Goal: Task Accomplishment & Management: Use online tool/utility

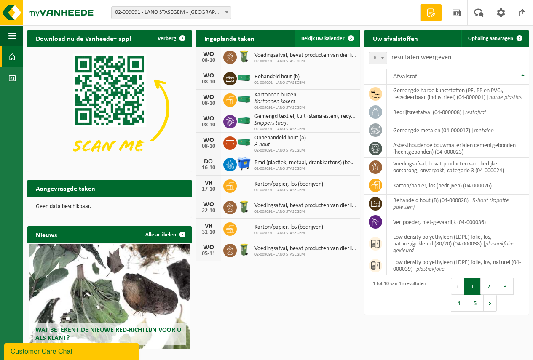
click at [328, 38] on span "Bekijk uw kalender" at bounding box center [322, 38] width 43 height 5
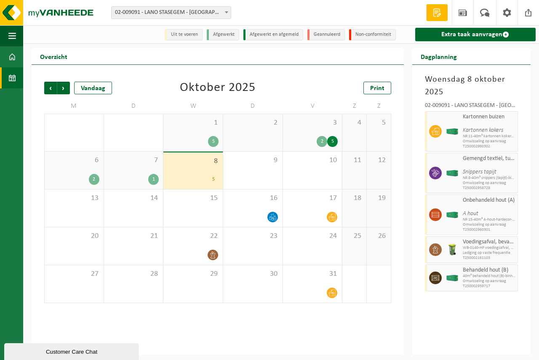
click at [213, 167] on div "8 5" at bounding box center [192, 170] width 59 height 37
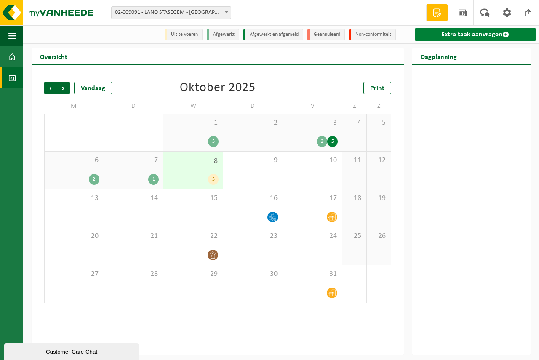
click at [465, 32] on link "Extra taak aanvragen" at bounding box center [475, 34] width 120 height 13
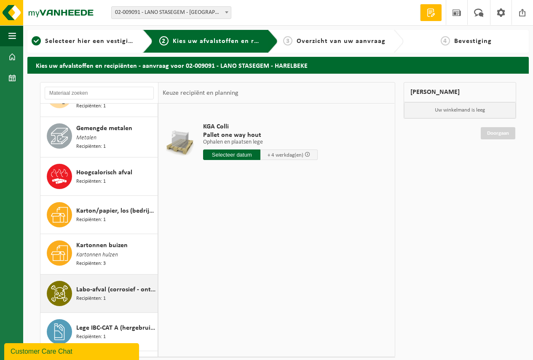
scroll to position [632, 0]
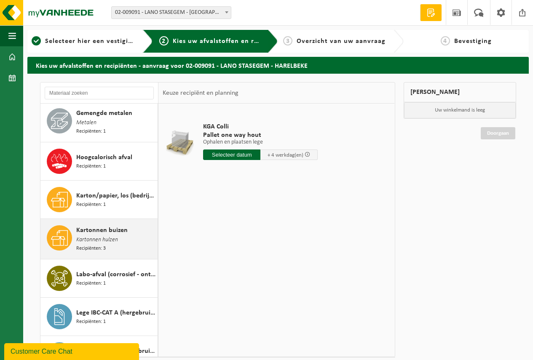
click at [93, 235] on span "Kartonnen hulzen" at bounding box center [97, 239] width 42 height 9
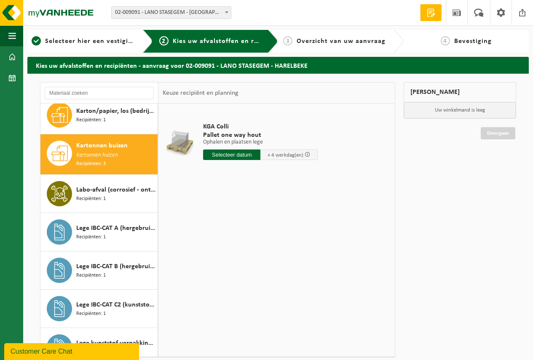
scroll to position [736, 0]
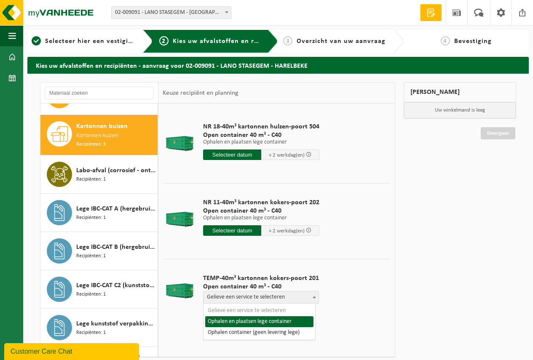
click at [245, 296] on span "Gelieve een service te selecteren" at bounding box center [260, 297] width 115 height 12
select select "P2PL-VEL-076384_HK-XC-40-GN-00_04-000162_46"
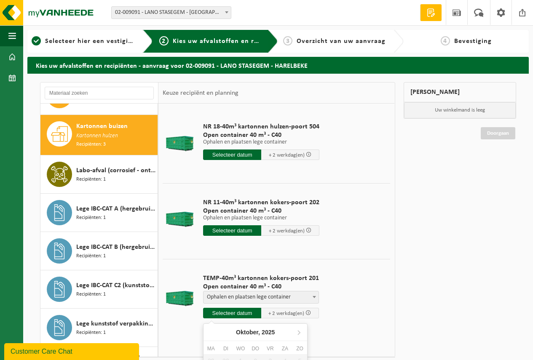
click at [228, 311] on input "text" at bounding box center [232, 313] width 58 height 11
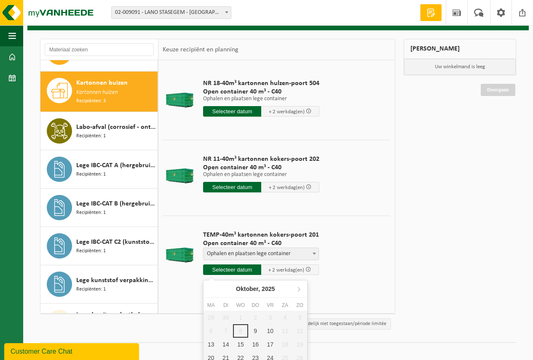
scroll to position [62, 0]
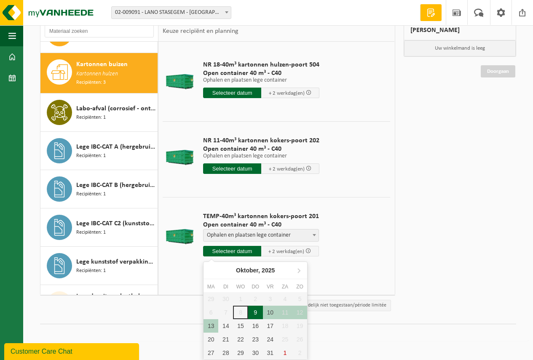
click at [254, 310] on div "9" at bounding box center [255, 312] width 15 height 13
type input "Van 2025-10-09"
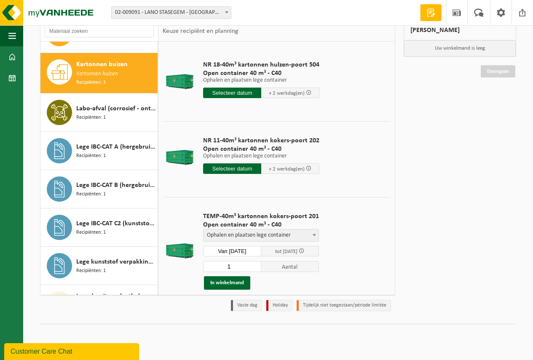
scroll to position [51, 0]
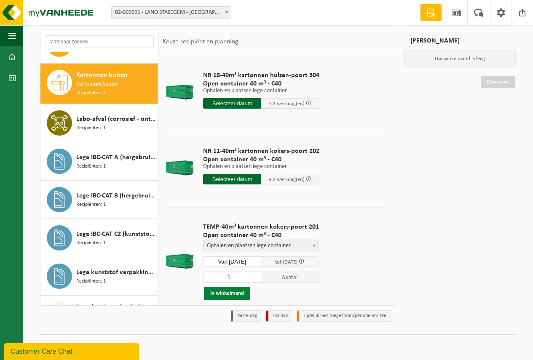
click at [225, 291] on button "In winkelmand" at bounding box center [227, 293] width 46 height 13
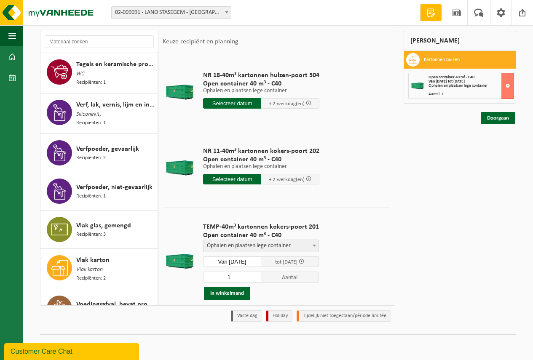
scroll to position [1408, 0]
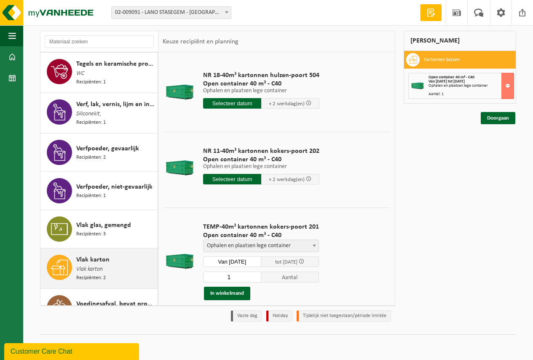
click at [94, 265] on span "Vlak karton" at bounding box center [89, 269] width 27 height 9
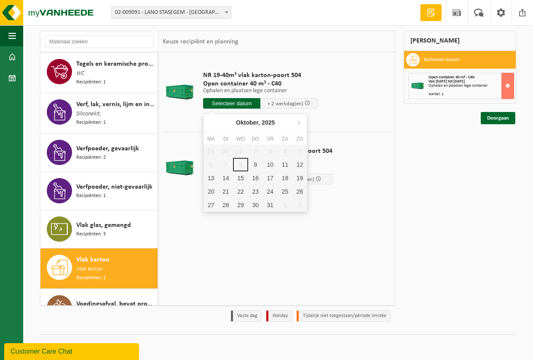
click at [227, 100] on input "text" at bounding box center [231, 103] width 57 height 11
click at [257, 162] on div "9" at bounding box center [255, 164] width 15 height 13
type input "Van 2025-10-09"
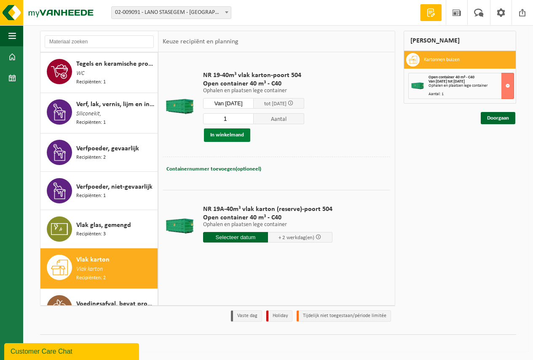
click at [222, 133] on button "In winkelmand" at bounding box center [227, 134] width 46 height 13
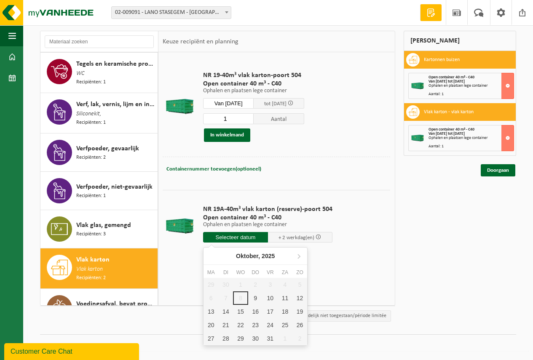
click at [232, 235] on input "text" at bounding box center [235, 237] width 65 height 11
click at [255, 294] on div "9" at bounding box center [255, 297] width 15 height 13
type input "Van 2025-10-09"
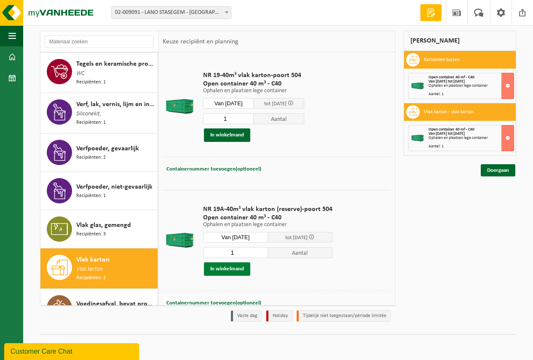
click at [229, 266] on button "In winkelmand" at bounding box center [227, 268] width 46 height 13
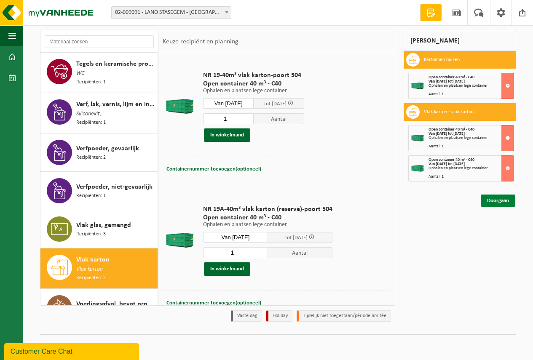
click at [495, 198] on link "Doorgaan" at bounding box center [497, 201] width 35 height 12
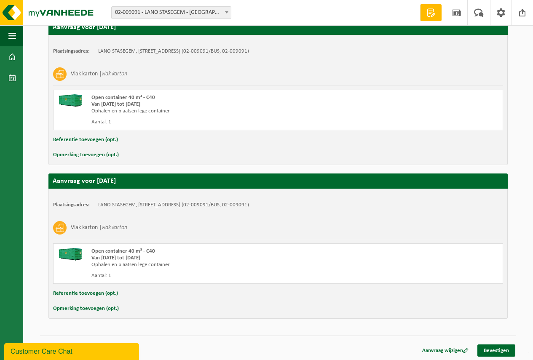
scroll to position [309, 0]
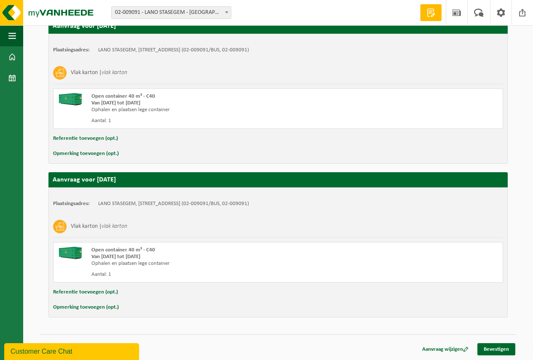
click at [495, 341] on div "Aanvraag wijzigen Bevestigen" at bounding box center [278, 338] width 476 height 9
click at [495, 347] on link "Bevestigen" at bounding box center [496, 349] width 38 height 12
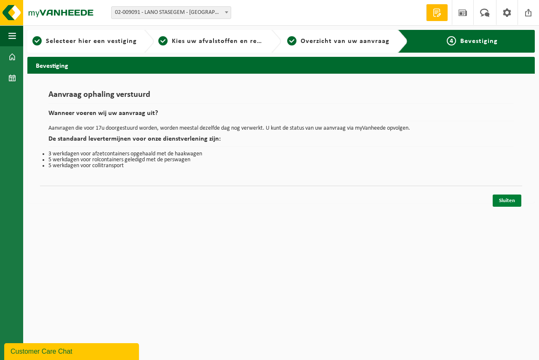
click at [508, 198] on link "Sluiten" at bounding box center [507, 201] width 29 height 12
